Goal: Information Seeking & Learning: Learn about a topic

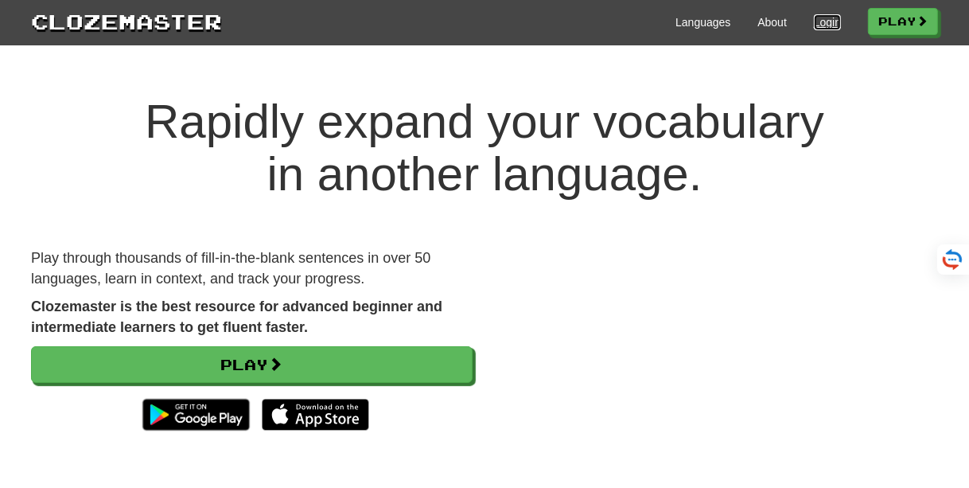
click at [814, 25] on link "Login" at bounding box center [827, 22] width 27 height 16
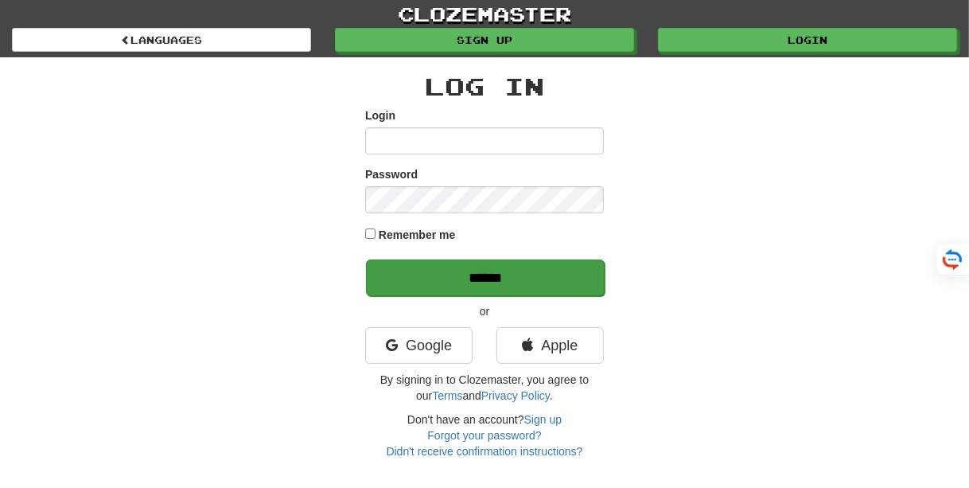
type input "**********"
click at [478, 282] on input "******" at bounding box center [485, 277] width 239 height 37
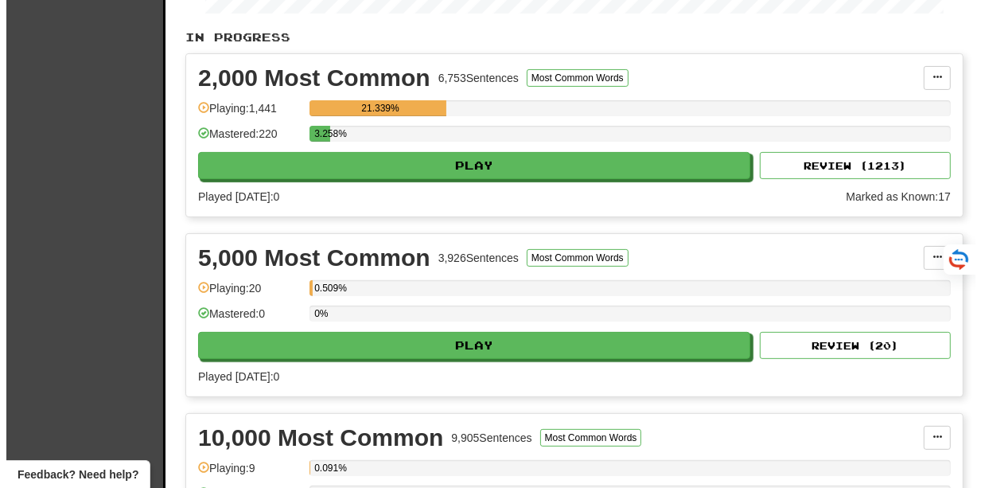
scroll to position [358, 0]
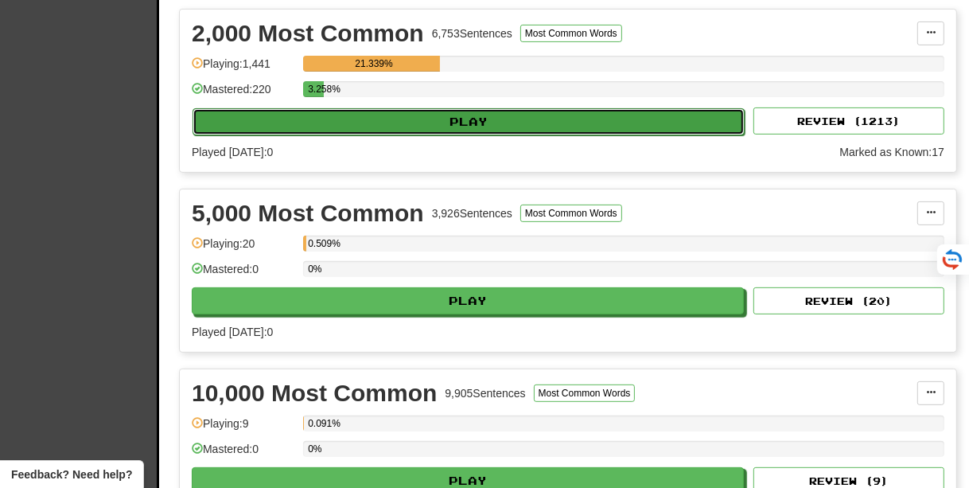
click at [542, 135] on button "Play" at bounding box center [469, 121] width 552 height 27
select select "**"
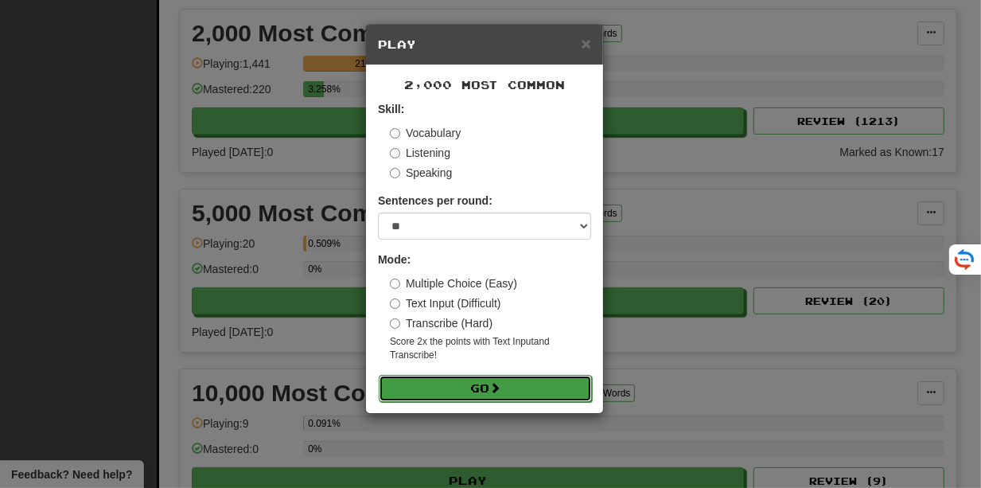
click at [469, 388] on button "Go" at bounding box center [485, 388] width 213 height 27
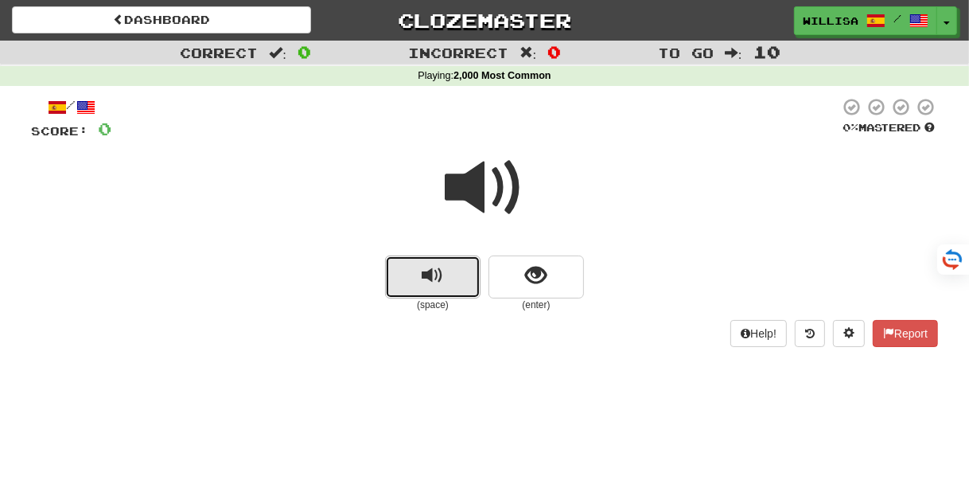
click at [417, 282] on button "replay audio" at bounding box center [433, 276] width 96 height 43
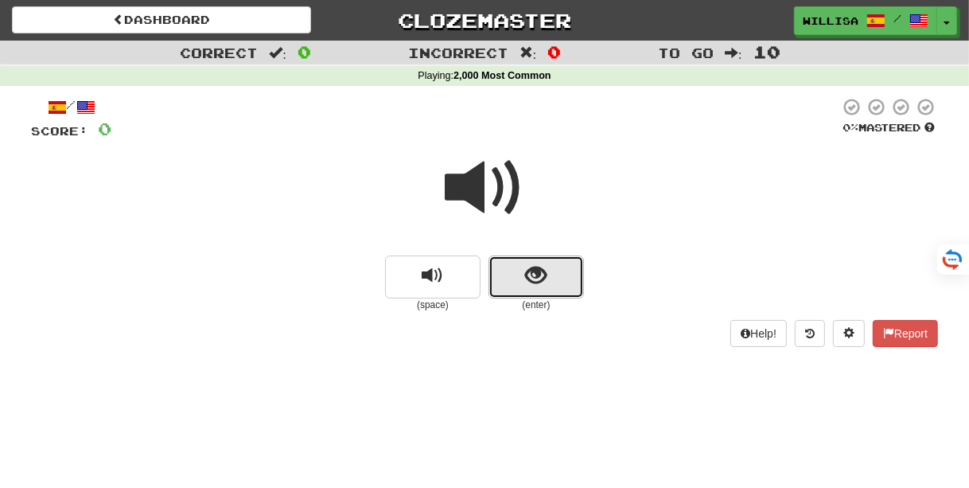
click at [546, 277] on span "show sentence" at bounding box center [536, 275] width 21 height 21
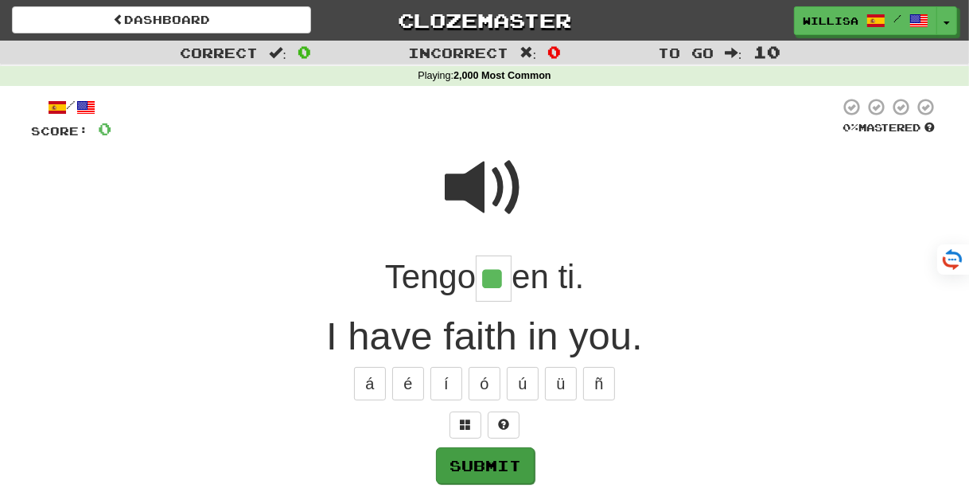
type input "**"
click at [479, 466] on button "Submit" at bounding box center [485, 465] width 99 height 37
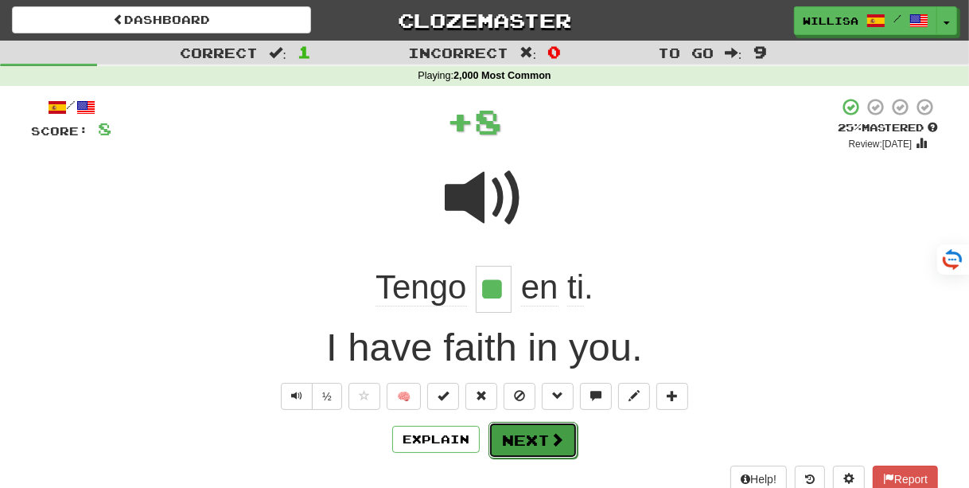
click at [514, 438] on button "Next" at bounding box center [533, 440] width 89 height 37
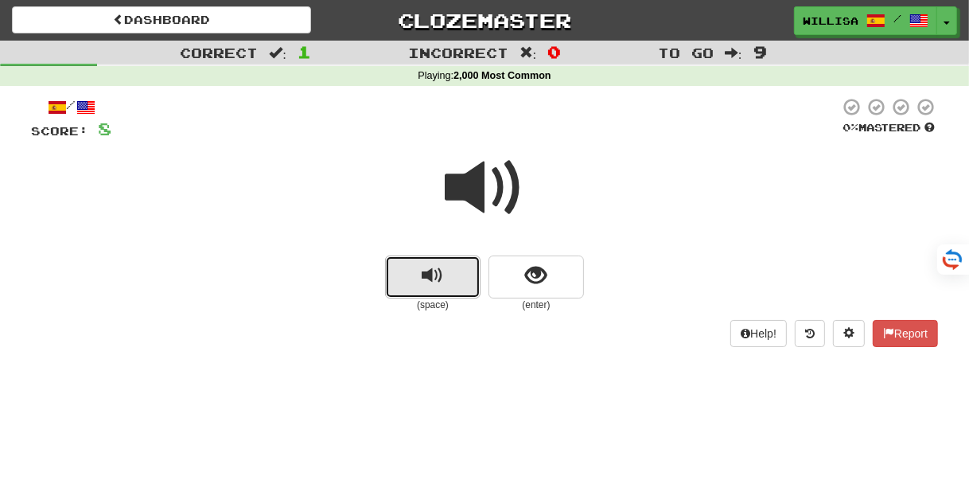
click at [427, 277] on span "replay audio" at bounding box center [433, 275] width 21 height 21
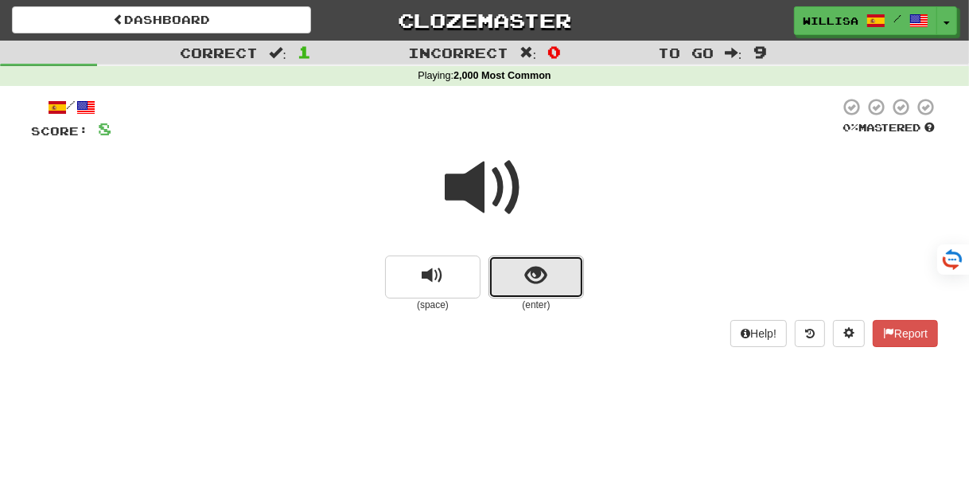
click at [523, 279] on button "show sentence" at bounding box center [537, 276] width 96 height 43
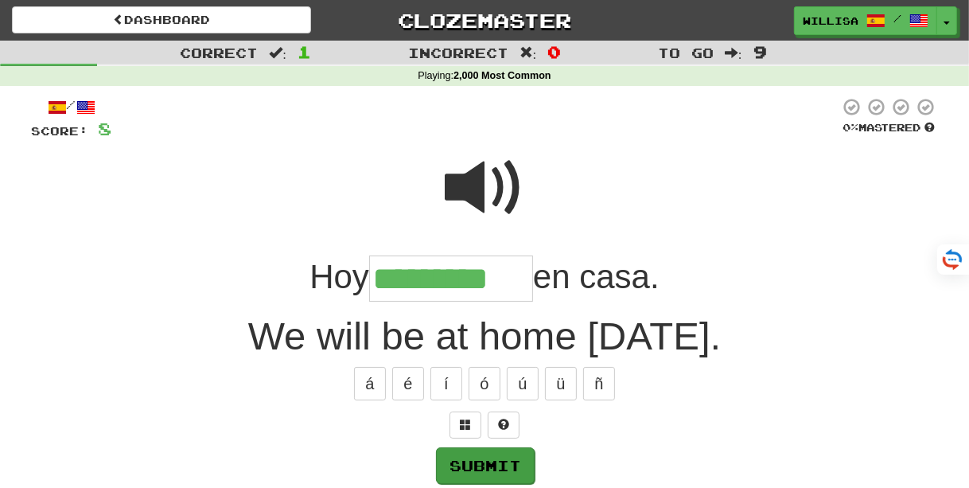
type input "*********"
click at [482, 458] on button "Submit" at bounding box center [485, 465] width 99 height 37
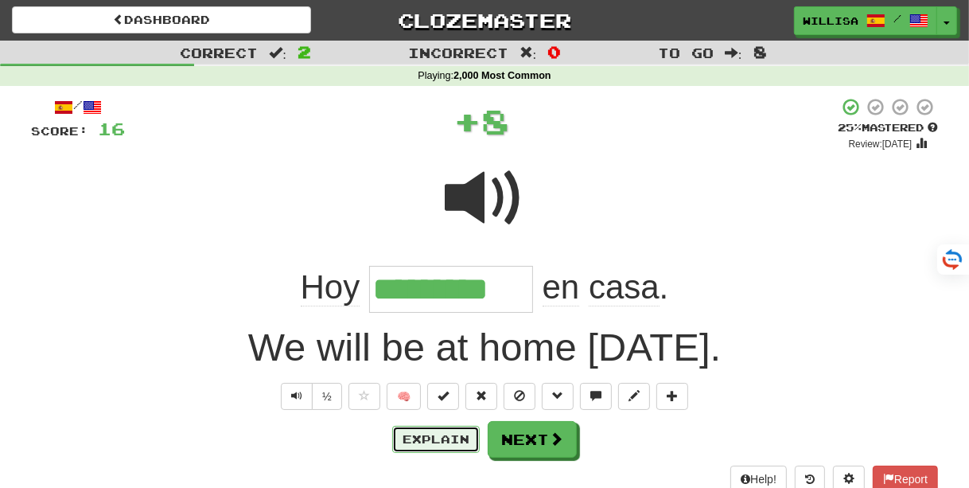
click at [440, 439] on button "Explain" at bounding box center [436, 439] width 88 height 27
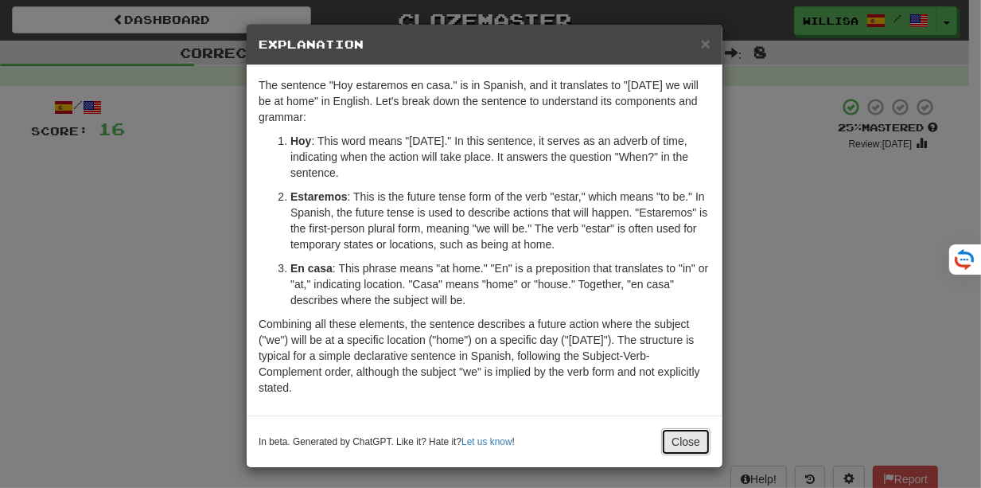
click at [677, 437] on button "Close" at bounding box center [685, 441] width 49 height 27
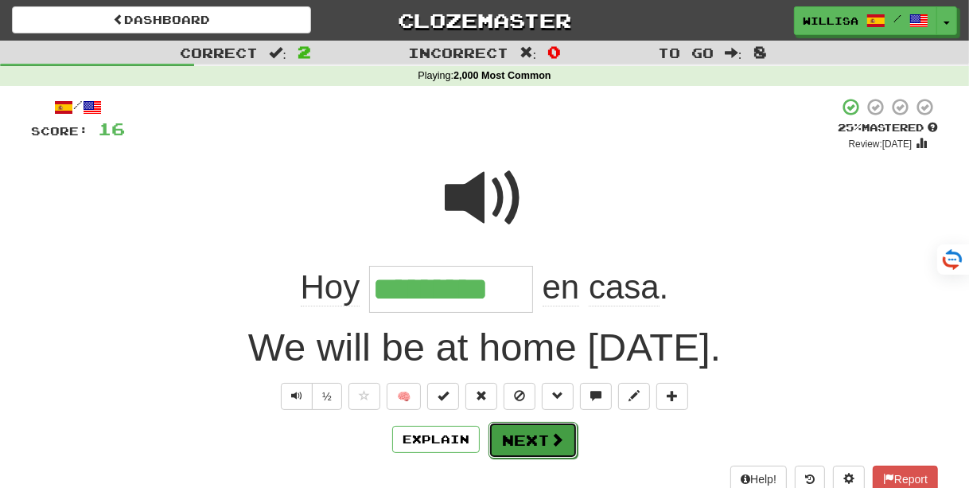
click at [525, 437] on button "Next" at bounding box center [533, 440] width 89 height 37
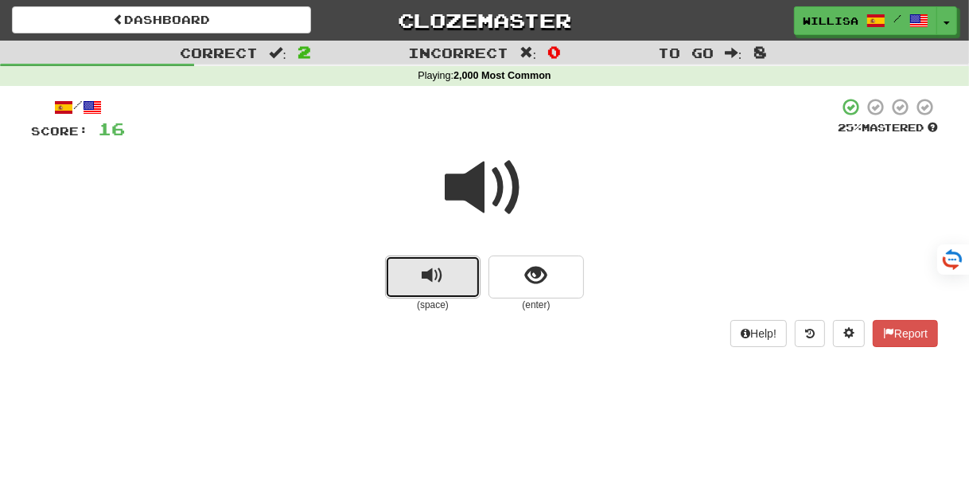
click at [426, 266] on span "replay audio" at bounding box center [433, 275] width 21 height 21
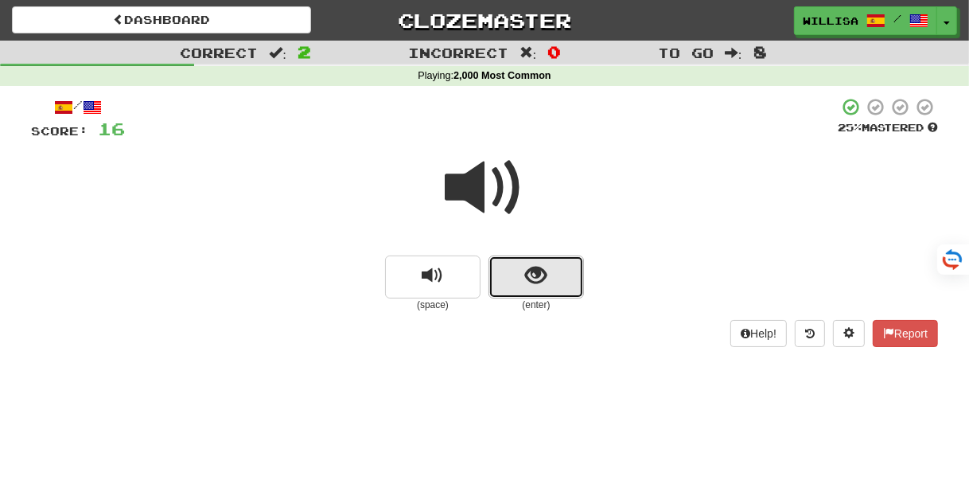
click at [538, 277] on span "show sentence" at bounding box center [536, 275] width 21 height 21
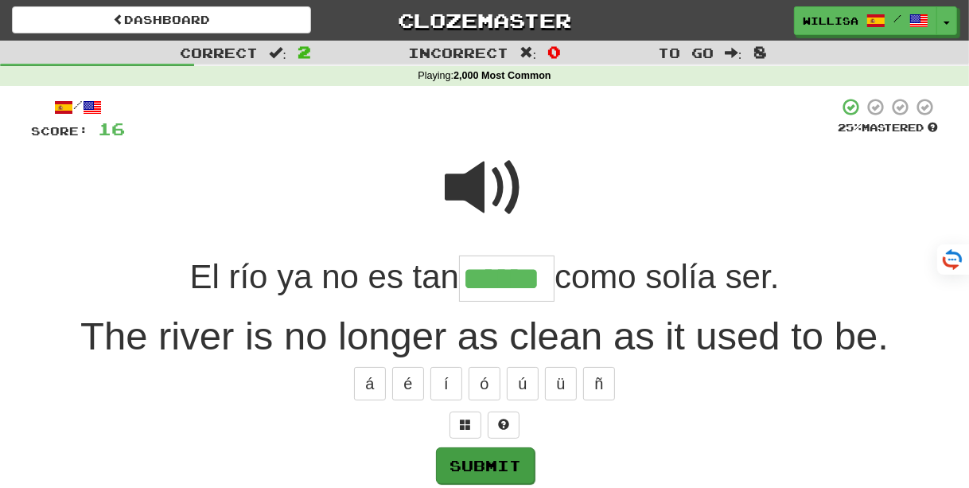
type input "******"
click at [486, 462] on button "Submit" at bounding box center [485, 465] width 99 height 37
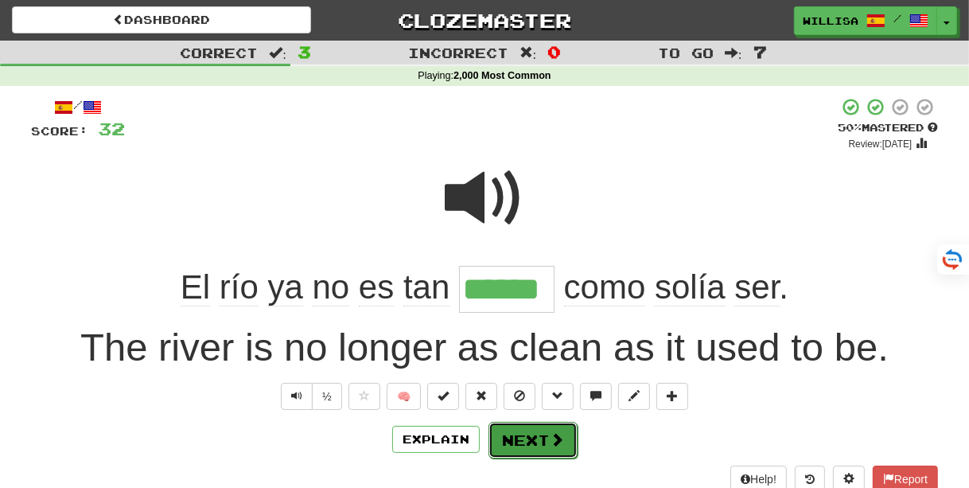
click at [529, 437] on button "Next" at bounding box center [533, 440] width 89 height 37
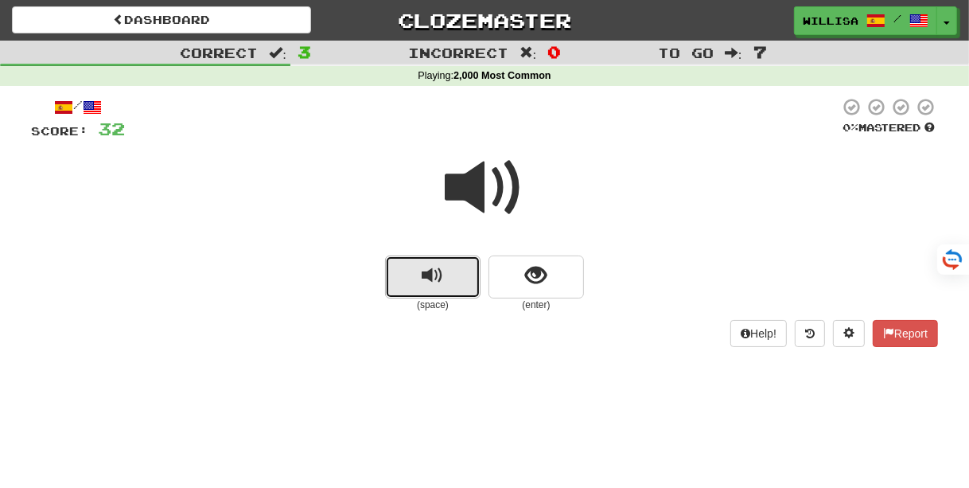
click at [420, 285] on button "replay audio" at bounding box center [433, 276] width 96 height 43
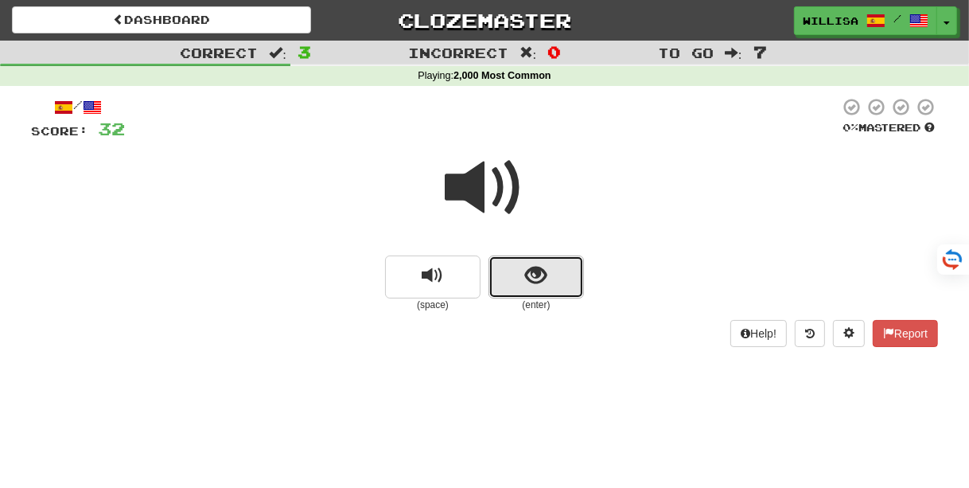
click at [551, 271] on button "show sentence" at bounding box center [537, 276] width 96 height 43
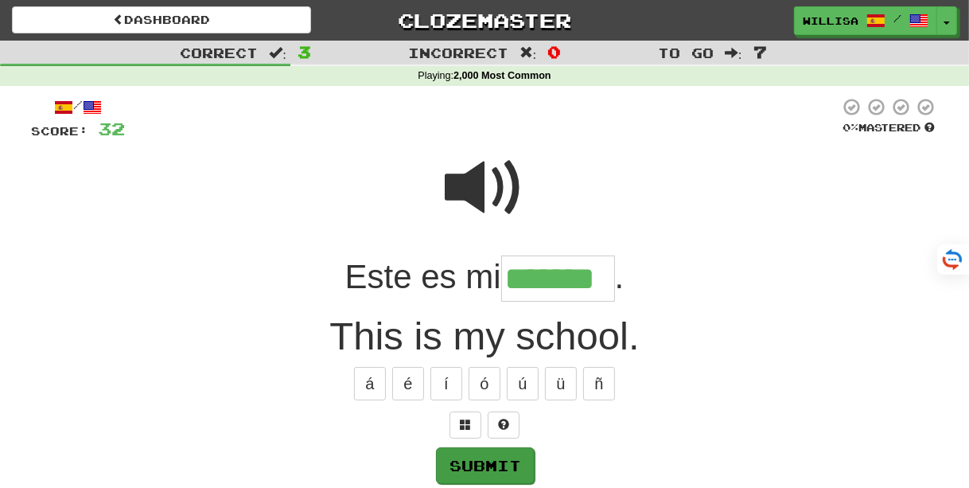
type input "*******"
click at [478, 463] on button "Submit" at bounding box center [485, 465] width 99 height 37
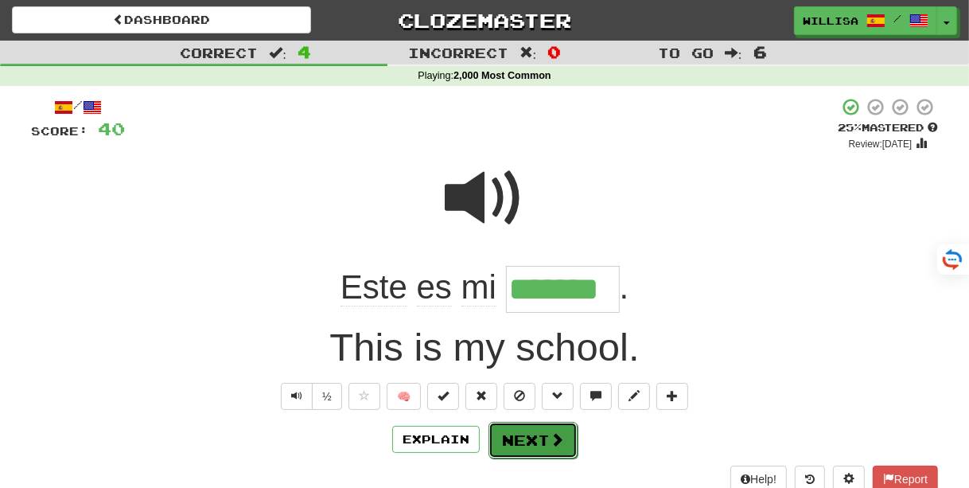
click at [524, 446] on button "Next" at bounding box center [533, 440] width 89 height 37
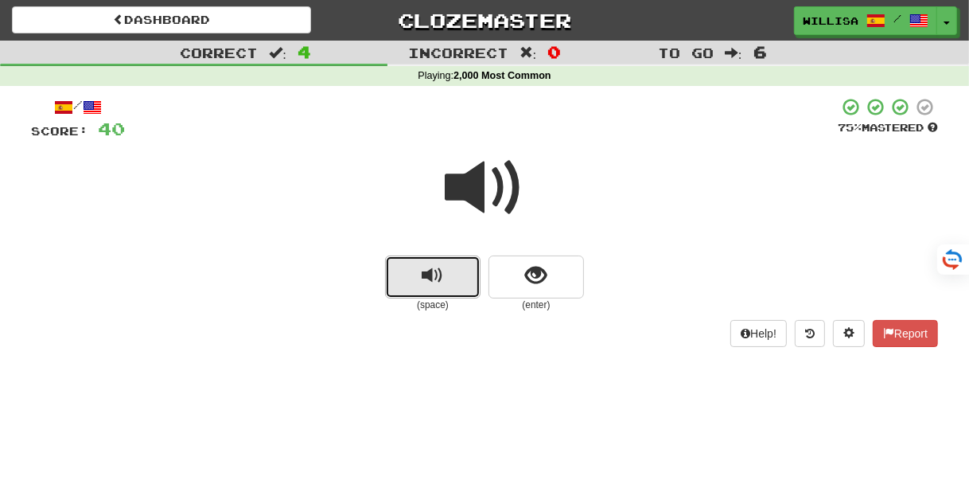
click at [418, 275] on button "replay audio" at bounding box center [433, 276] width 96 height 43
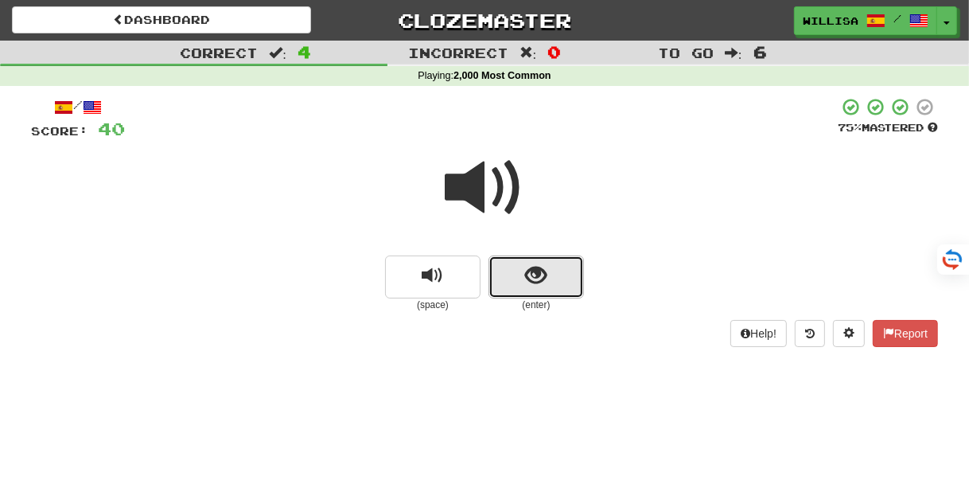
click at [524, 275] on button "show sentence" at bounding box center [537, 276] width 96 height 43
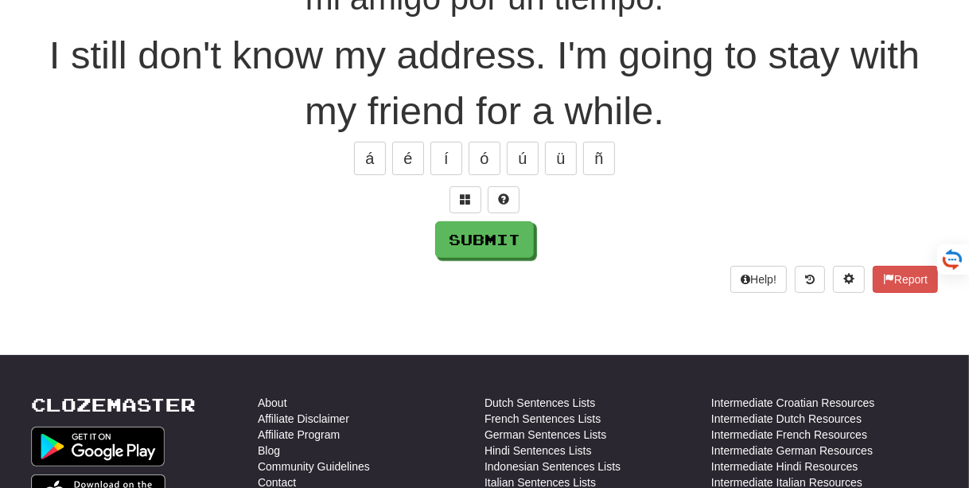
scroll to position [329, 0]
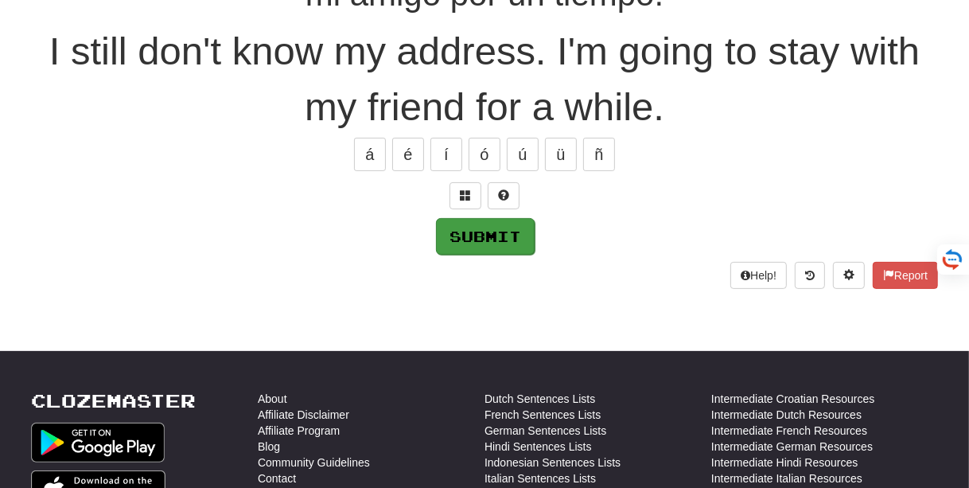
type input "******"
click at [489, 232] on button "Submit" at bounding box center [485, 236] width 99 height 37
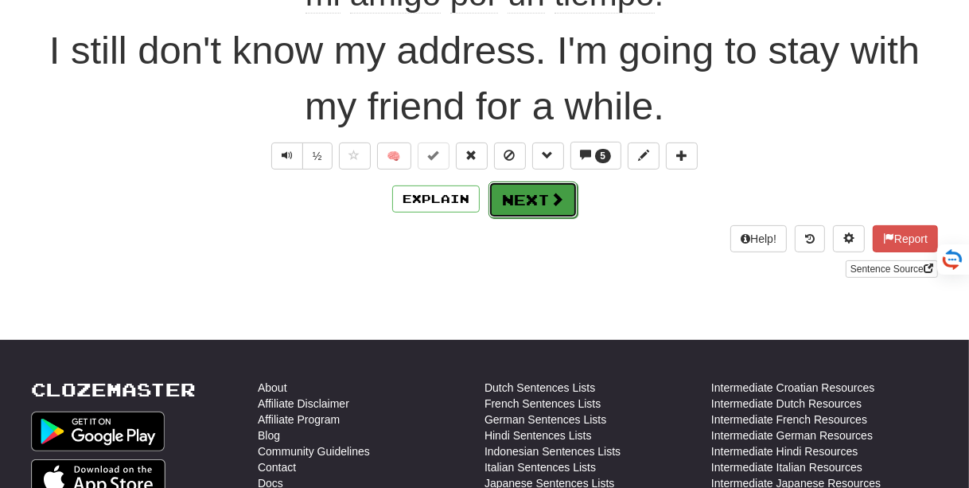
click at [524, 193] on button "Next" at bounding box center [533, 199] width 89 height 37
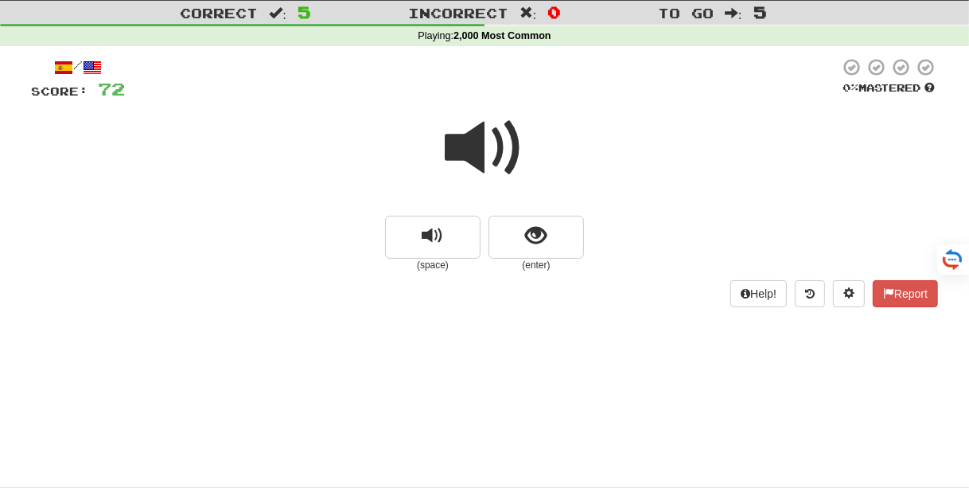
scroll to position [97, 0]
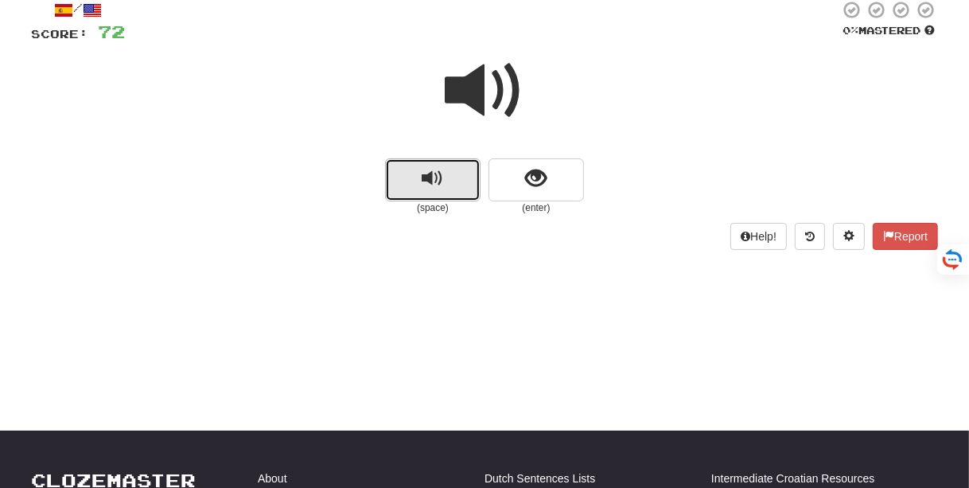
click at [416, 176] on button "replay audio" at bounding box center [433, 179] width 96 height 43
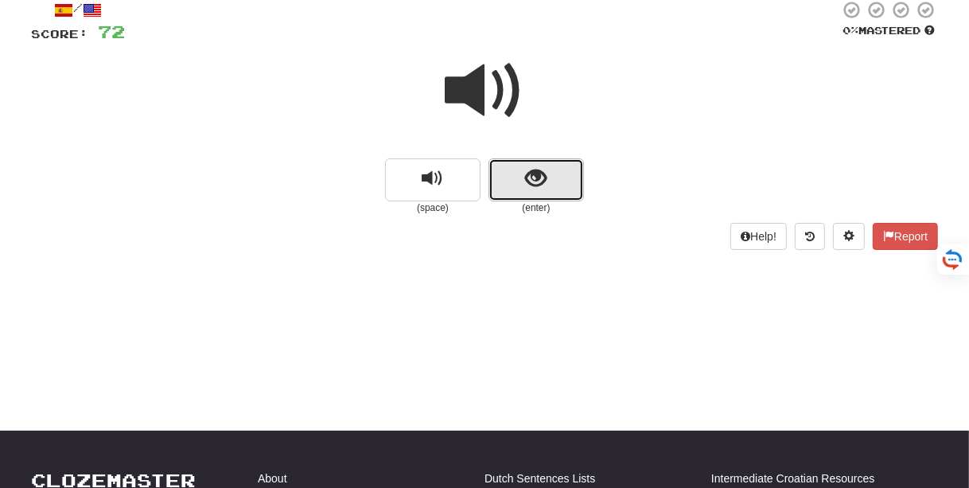
click at [537, 178] on span "show sentence" at bounding box center [536, 178] width 21 height 21
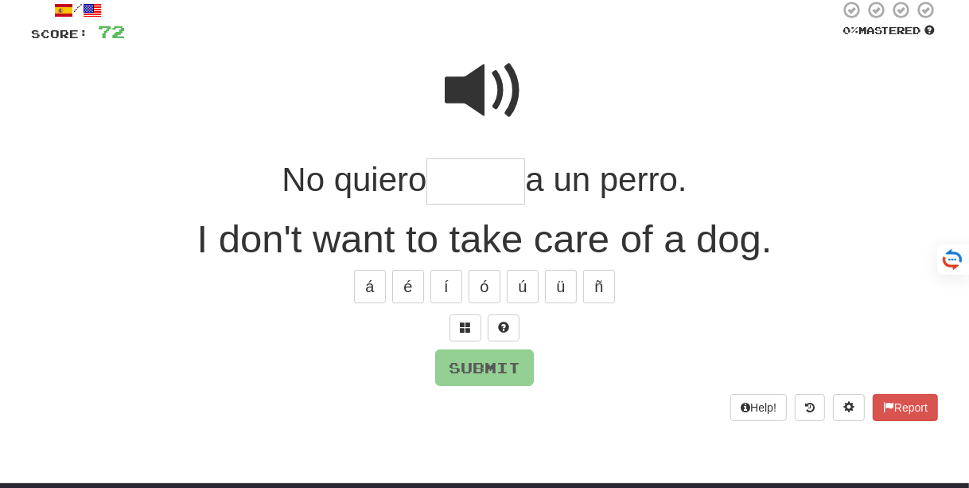
type input "*"
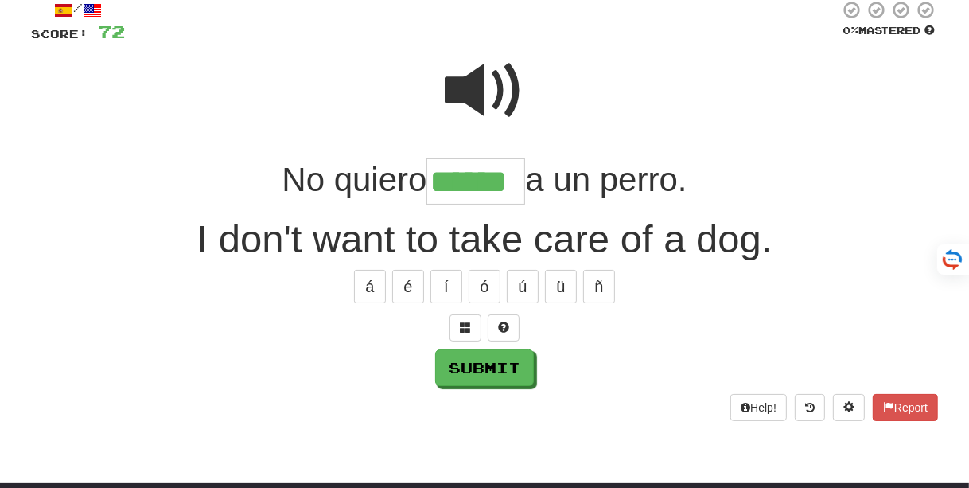
type input "******"
click at [485, 80] on span at bounding box center [485, 91] width 80 height 80
click at [468, 364] on button "Submit" at bounding box center [485, 368] width 99 height 37
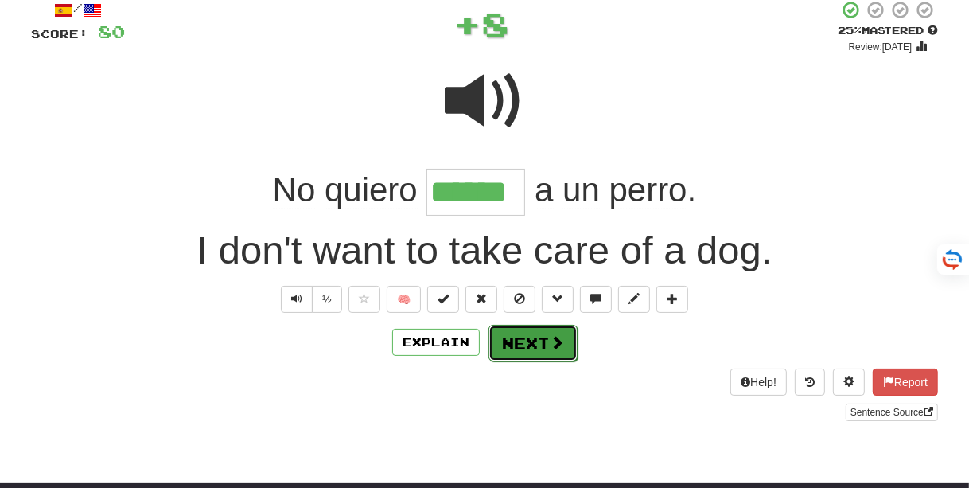
click at [516, 341] on button "Next" at bounding box center [533, 343] width 89 height 37
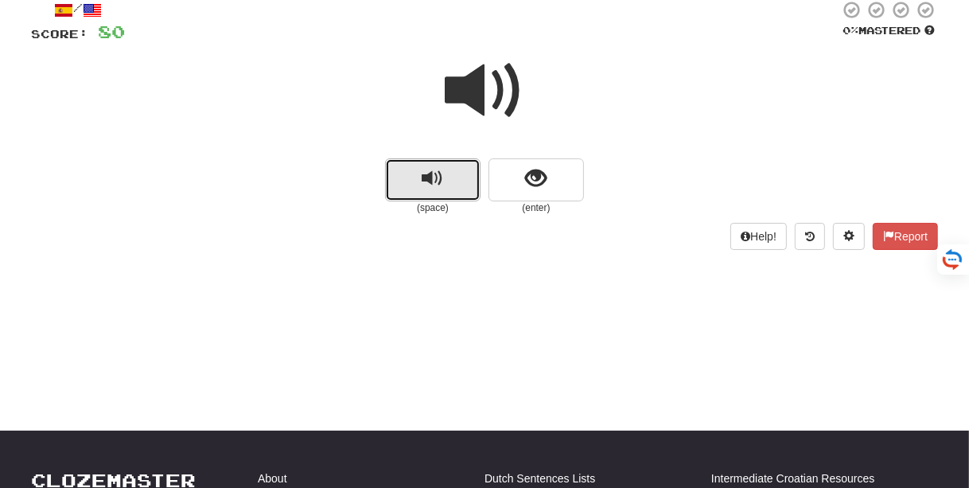
click at [404, 182] on button "replay audio" at bounding box center [433, 179] width 96 height 43
click at [406, 189] on button "replay audio" at bounding box center [433, 179] width 96 height 43
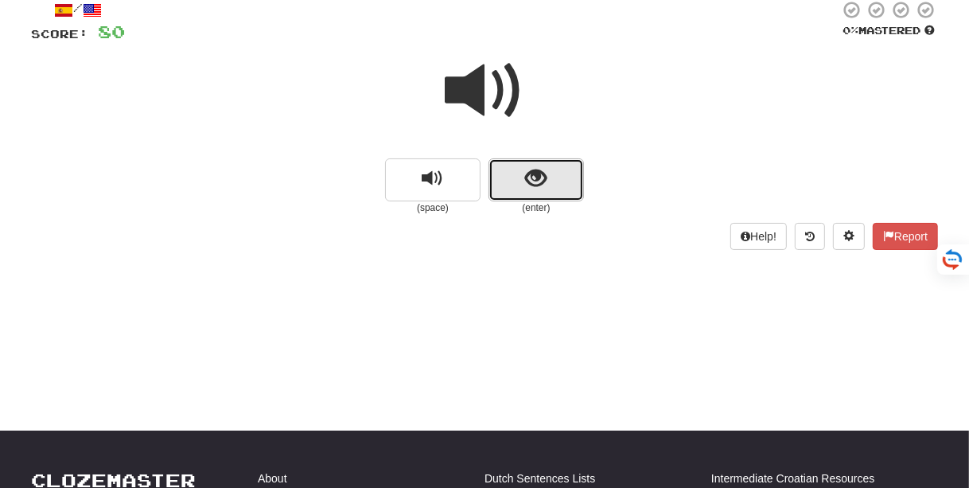
click at [529, 187] on span "show sentence" at bounding box center [536, 178] width 21 height 21
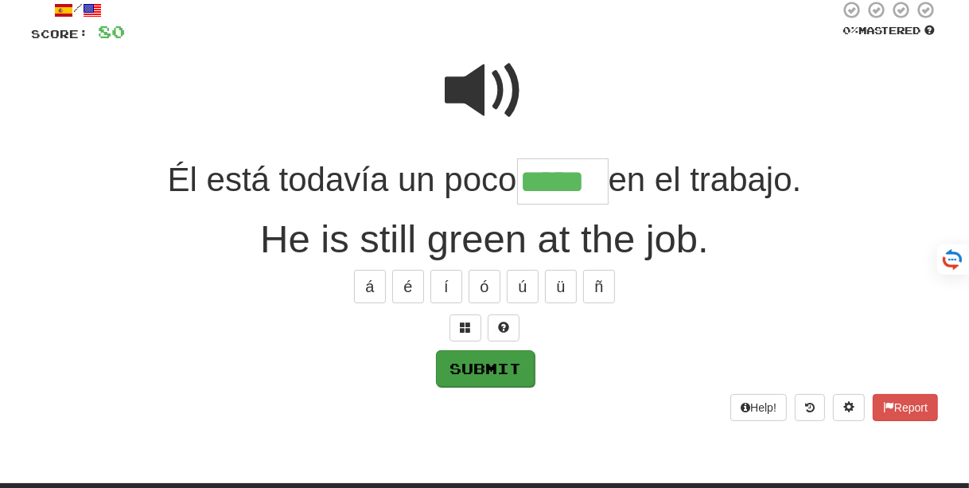
type input "*****"
click at [480, 370] on button "Submit" at bounding box center [485, 368] width 99 height 37
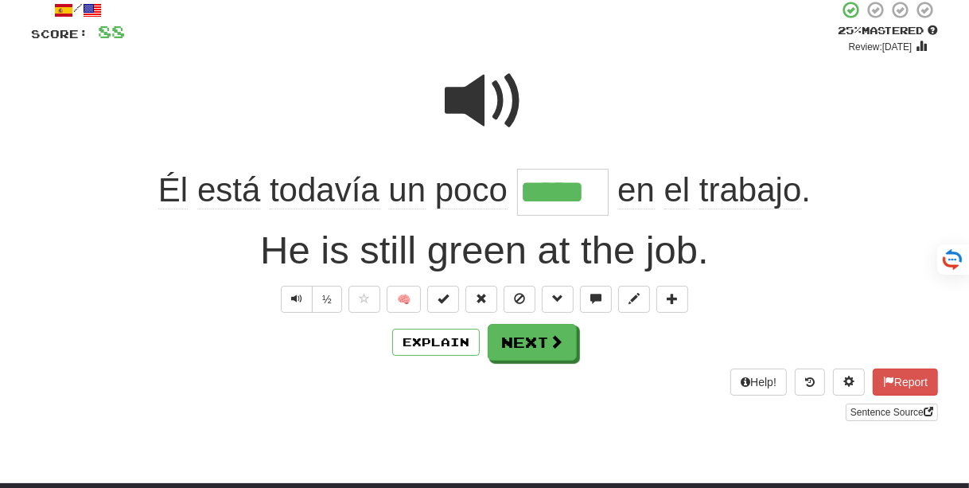
click at [478, 110] on span at bounding box center [485, 101] width 80 height 80
click at [527, 345] on button "Next" at bounding box center [533, 343] width 89 height 37
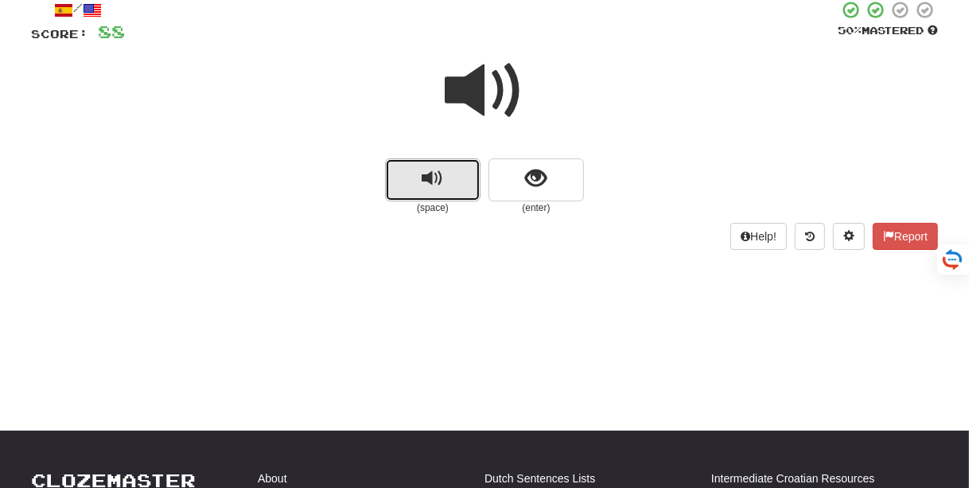
click at [413, 183] on button "replay audio" at bounding box center [433, 179] width 96 height 43
click at [414, 184] on button "replay audio" at bounding box center [433, 179] width 96 height 43
click at [420, 204] on small "(space)" at bounding box center [433, 208] width 96 height 14
click at [427, 178] on span "replay audio" at bounding box center [433, 178] width 21 height 21
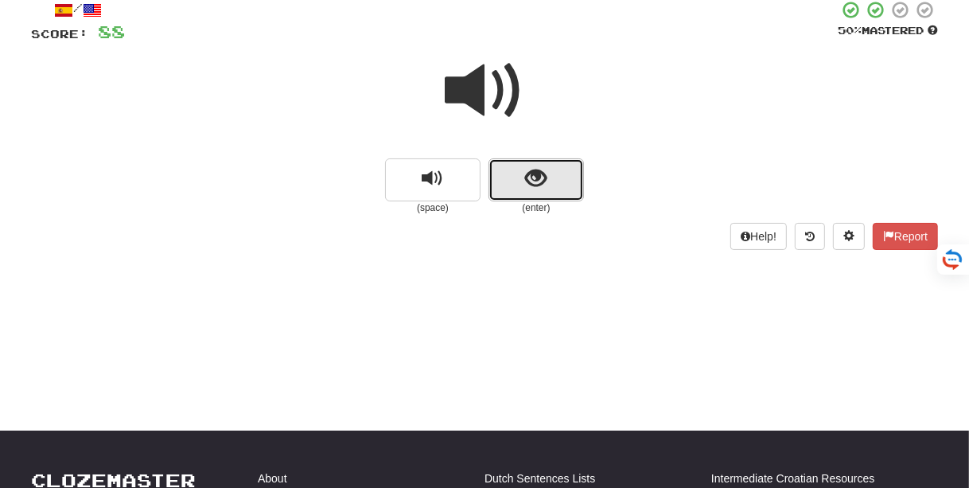
click at [518, 182] on button "show sentence" at bounding box center [537, 179] width 96 height 43
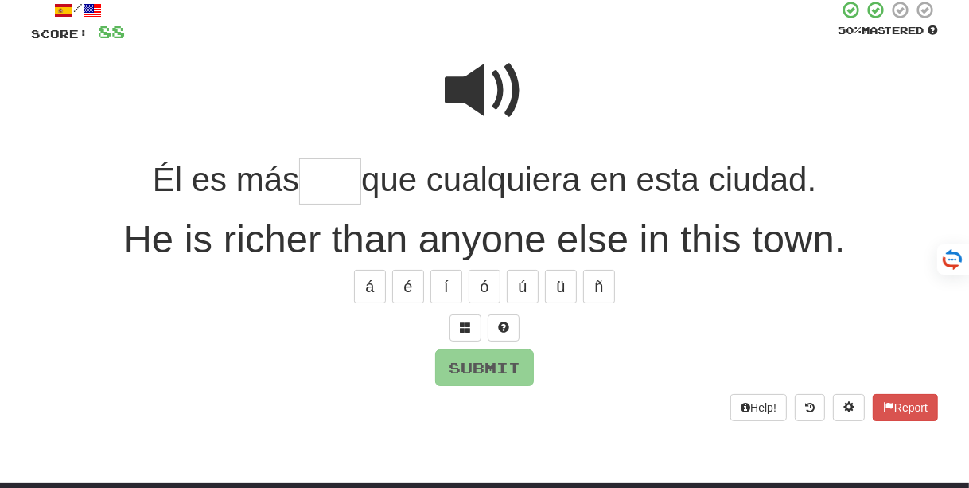
click at [476, 93] on span at bounding box center [485, 91] width 80 height 80
click at [320, 174] on input "text" at bounding box center [330, 181] width 62 height 47
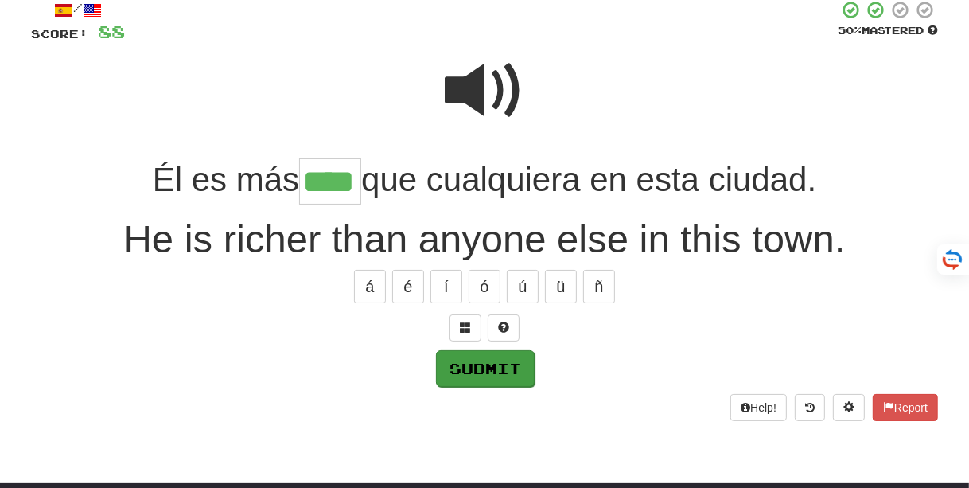
type input "****"
click at [492, 367] on button "Submit" at bounding box center [485, 368] width 99 height 37
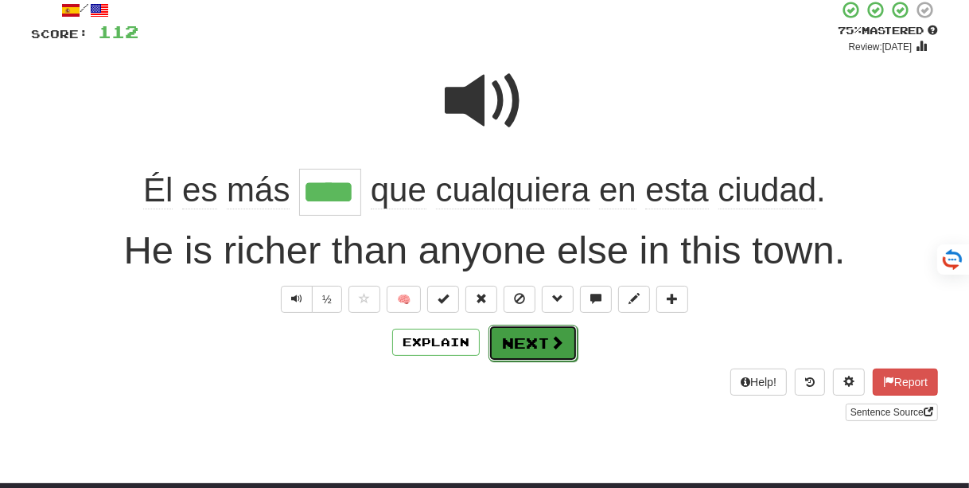
click at [517, 343] on button "Next" at bounding box center [533, 343] width 89 height 37
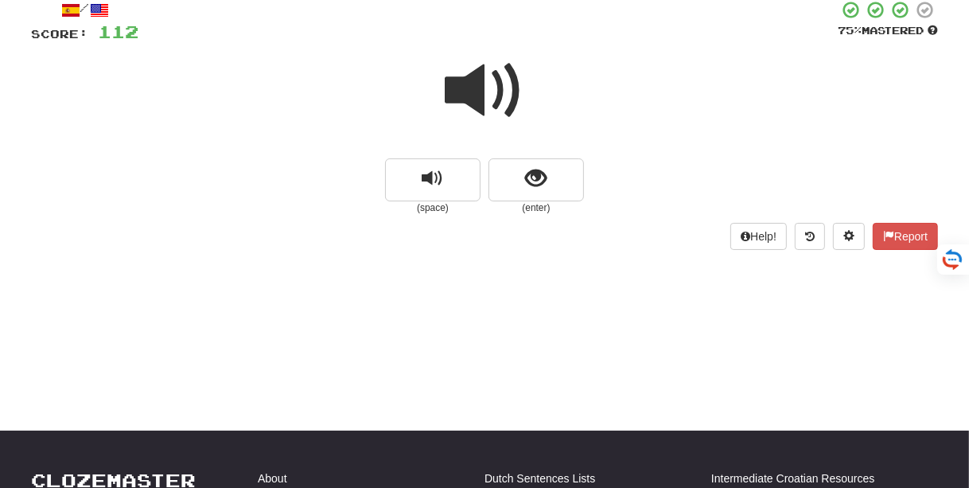
scroll to position [99, 0]
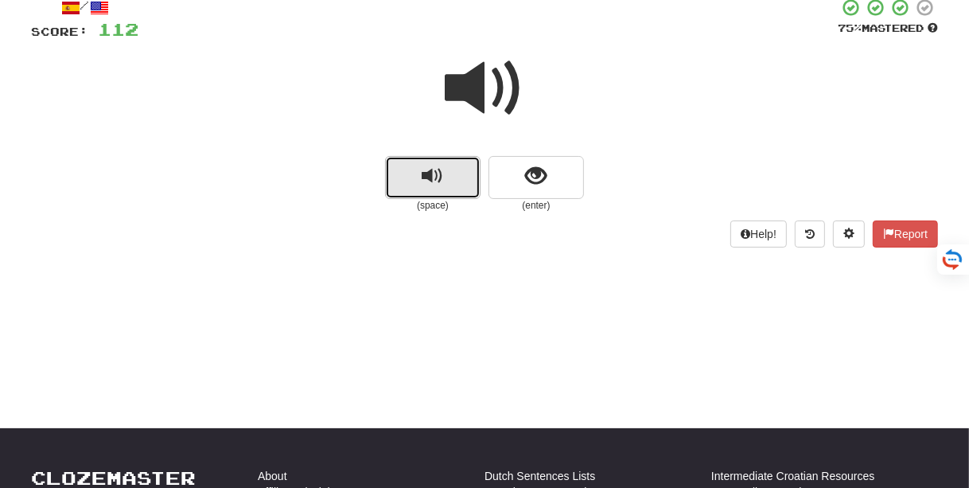
click at [418, 181] on button "replay audio" at bounding box center [433, 177] width 96 height 43
click at [418, 179] on button "replay audio" at bounding box center [433, 177] width 96 height 43
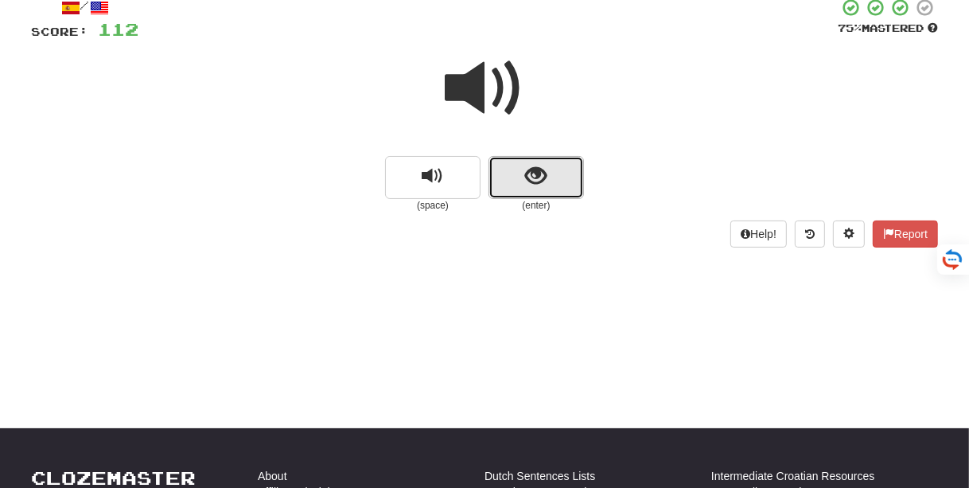
click at [531, 178] on span "show sentence" at bounding box center [536, 176] width 21 height 21
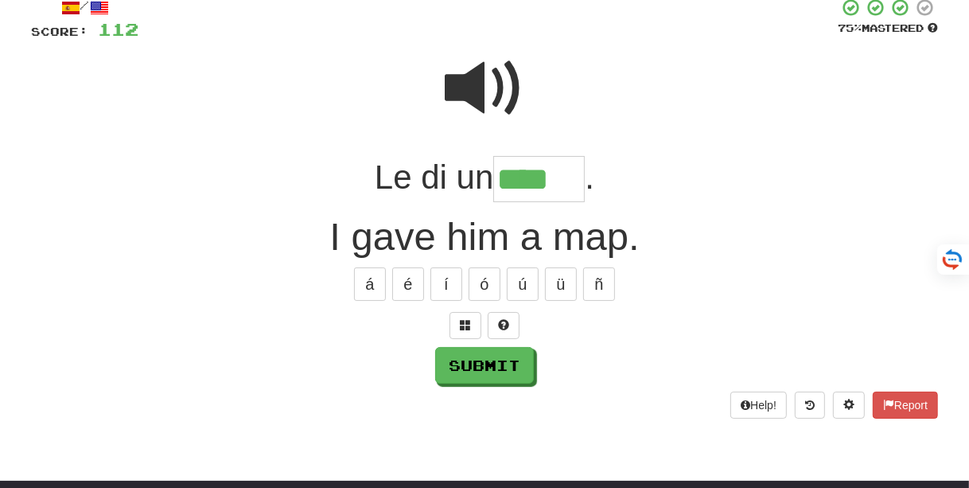
type input "****"
click at [489, 92] on span at bounding box center [485, 89] width 80 height 80
click at [486, 99] on span at bounding box center [485, 89] width 80 height 80
click at [477, 362] on button "Submit" at bounding box center [485, 366] width 99 height 37
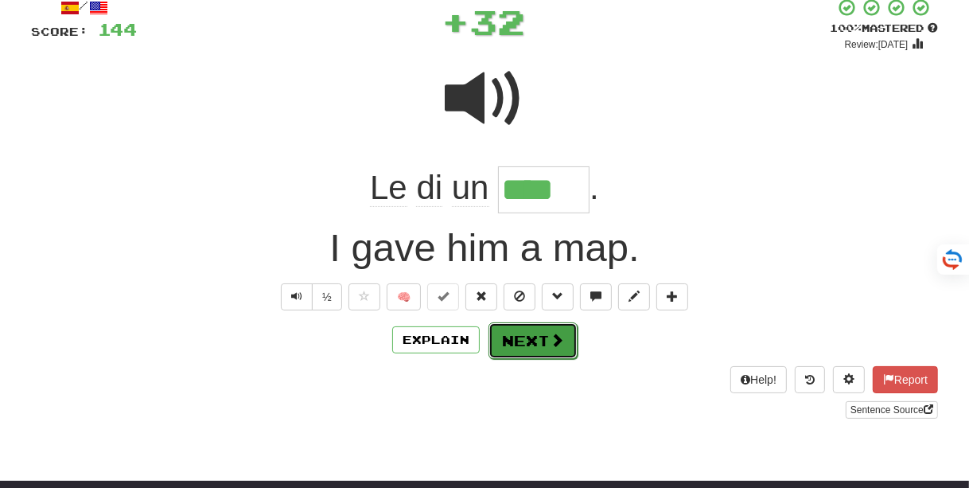
click at [521, 341] on button "Next" at bounding box center [533, 340] width 89 height 37
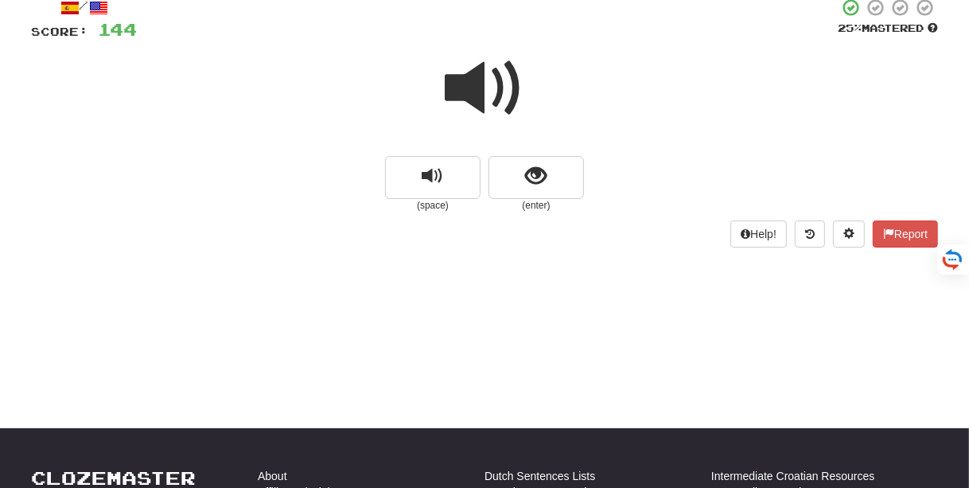
click at [466, 103] on span at bounding box center [485, 89] width 80 height 80
click at [427, 178] on span "replay audio" at bounding box center [433, 176] width 21 height 21
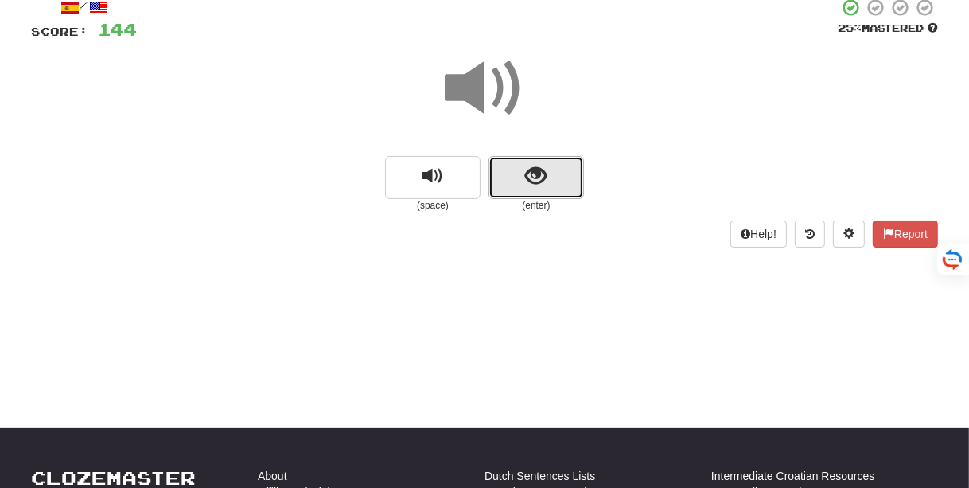
click at [524, 175] on button "show sentence" at bounding box center [537, 177] width 96 height 43
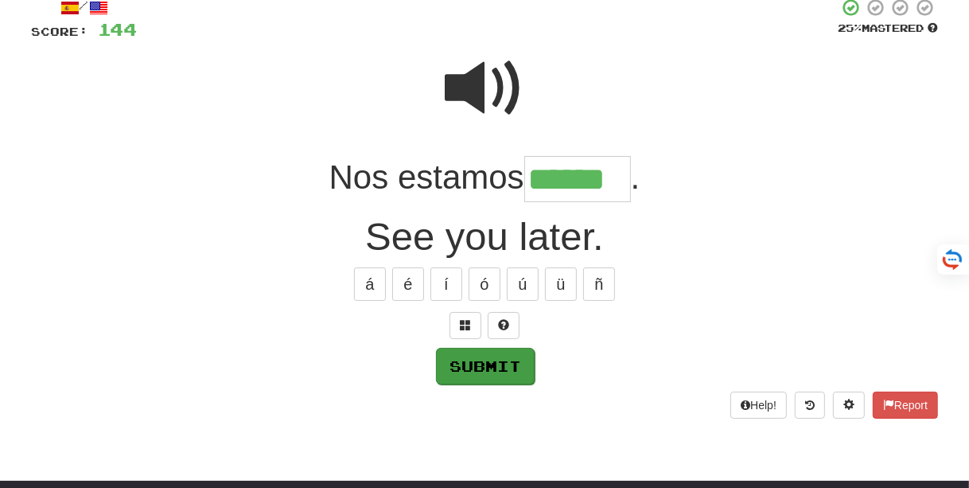
type input "******"
click at [468, 368] on button "Submit" at bounding box center [485, 366] width 99 height 37
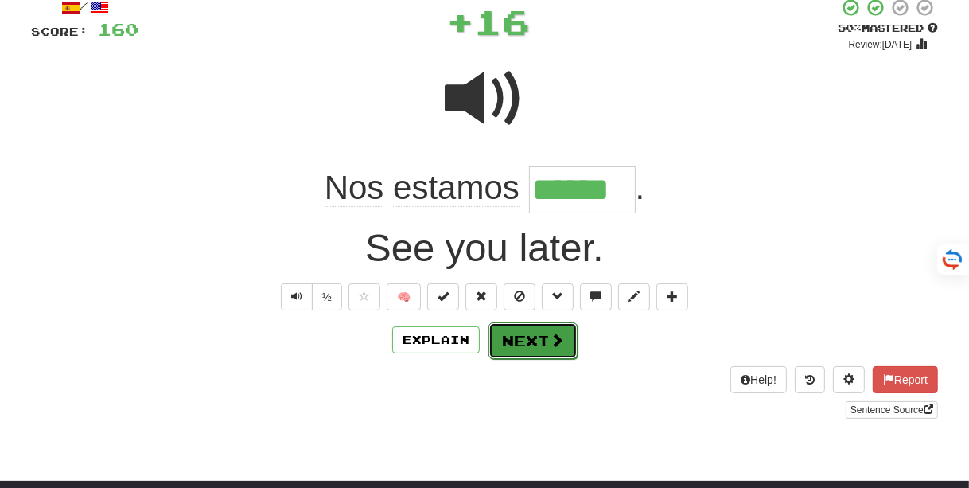
click at [543, 344] on button "Next" at bounding box center [533, 340] width 89 height 37
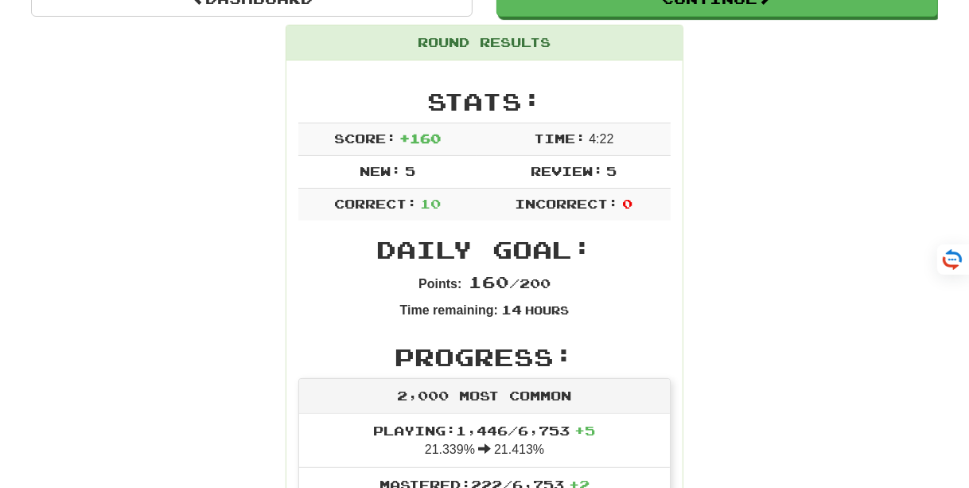
scroll to position [169, 0]
